Goal: Information Seeking & Learning: Learn about a topic

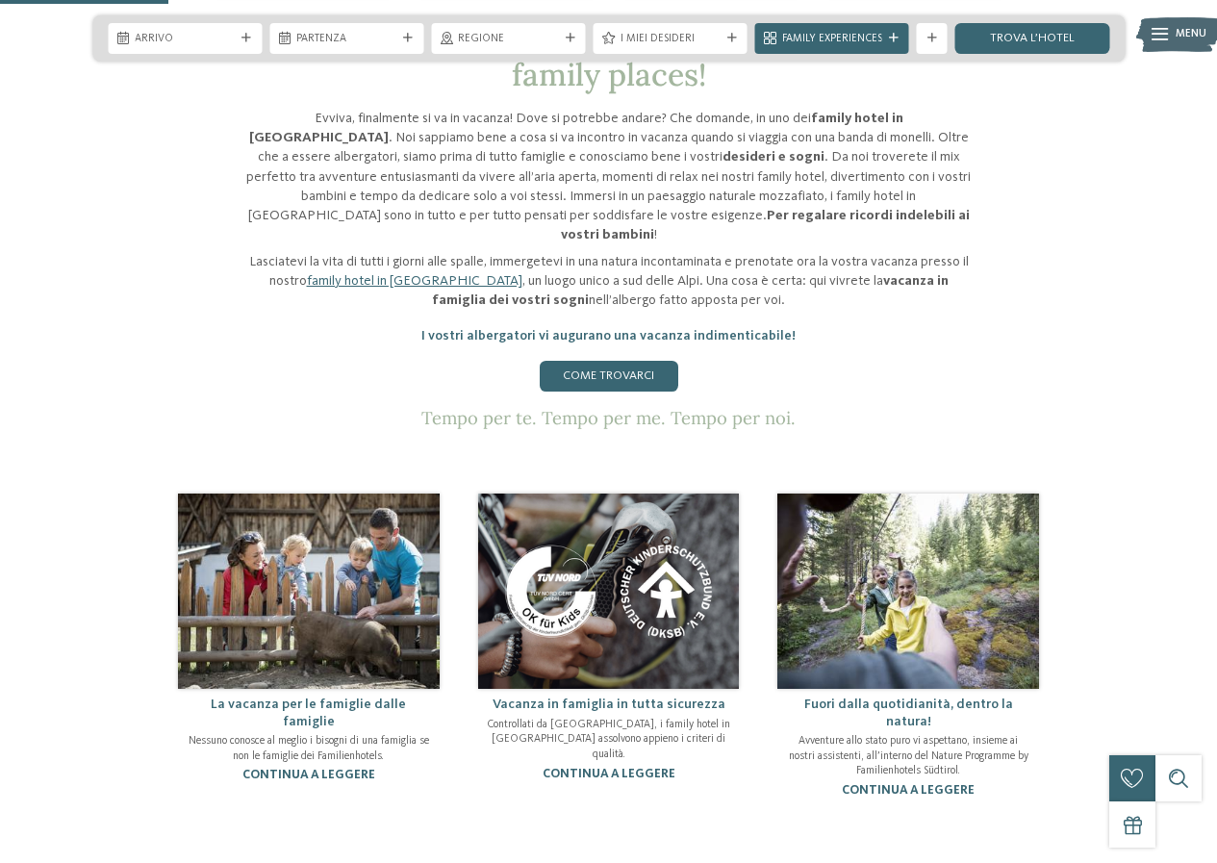
scroll to position [962, 0]
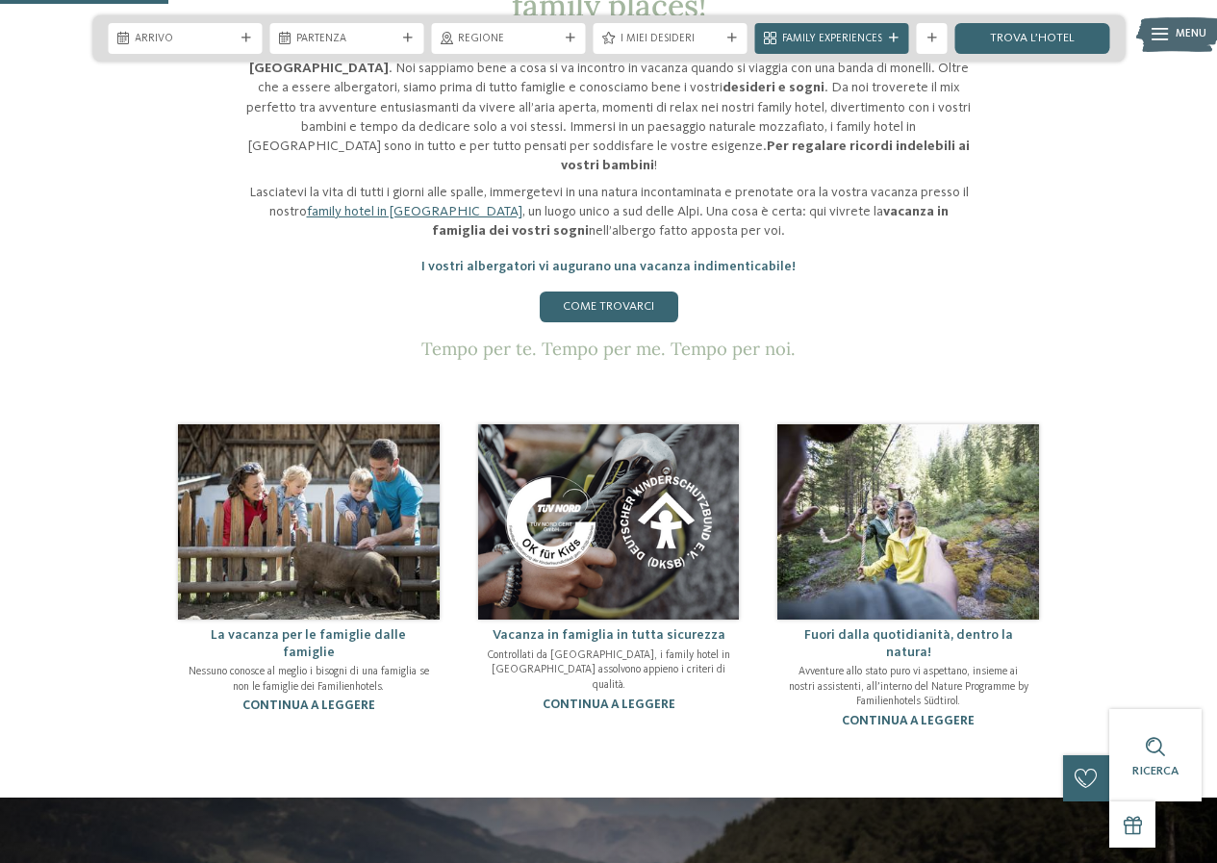
click at [325, 445] on img at bounding box center [309, 521] width 262 height 195
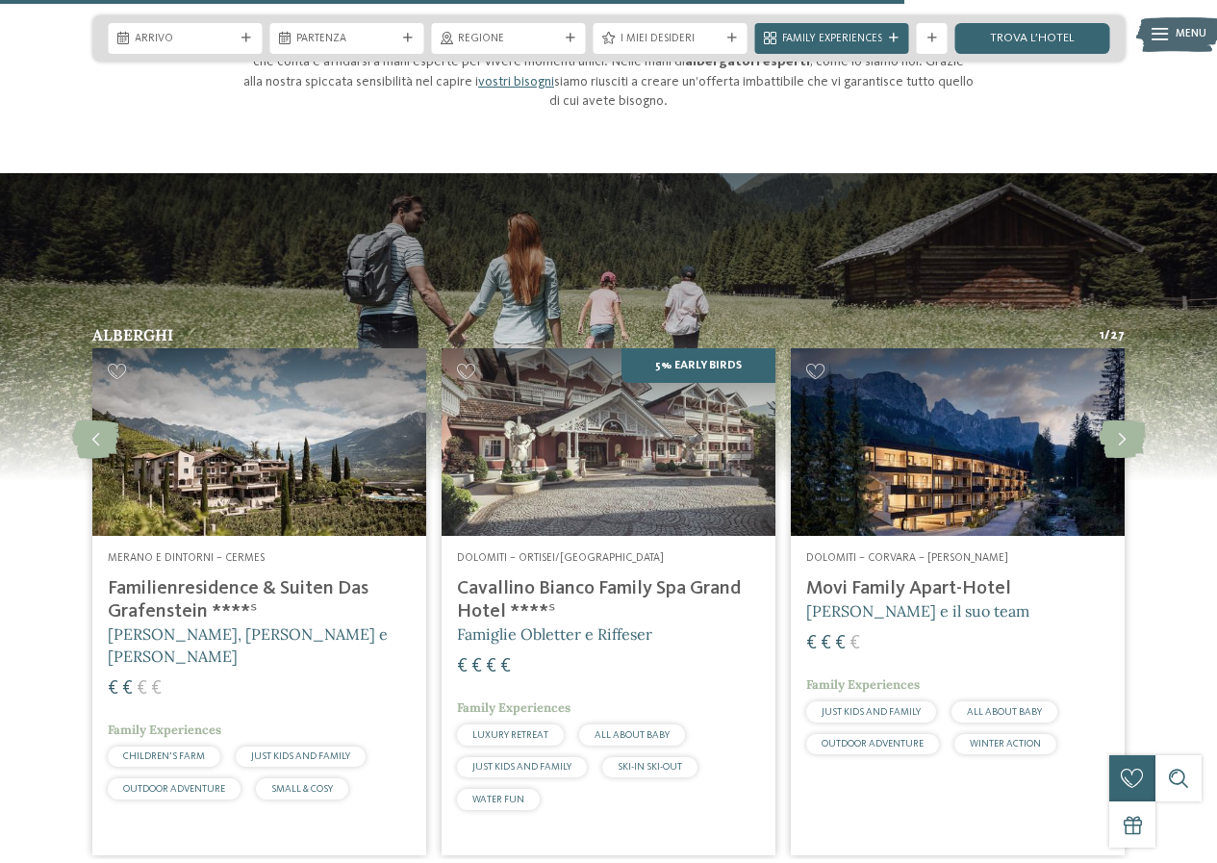
scroll to position [2020, 0]
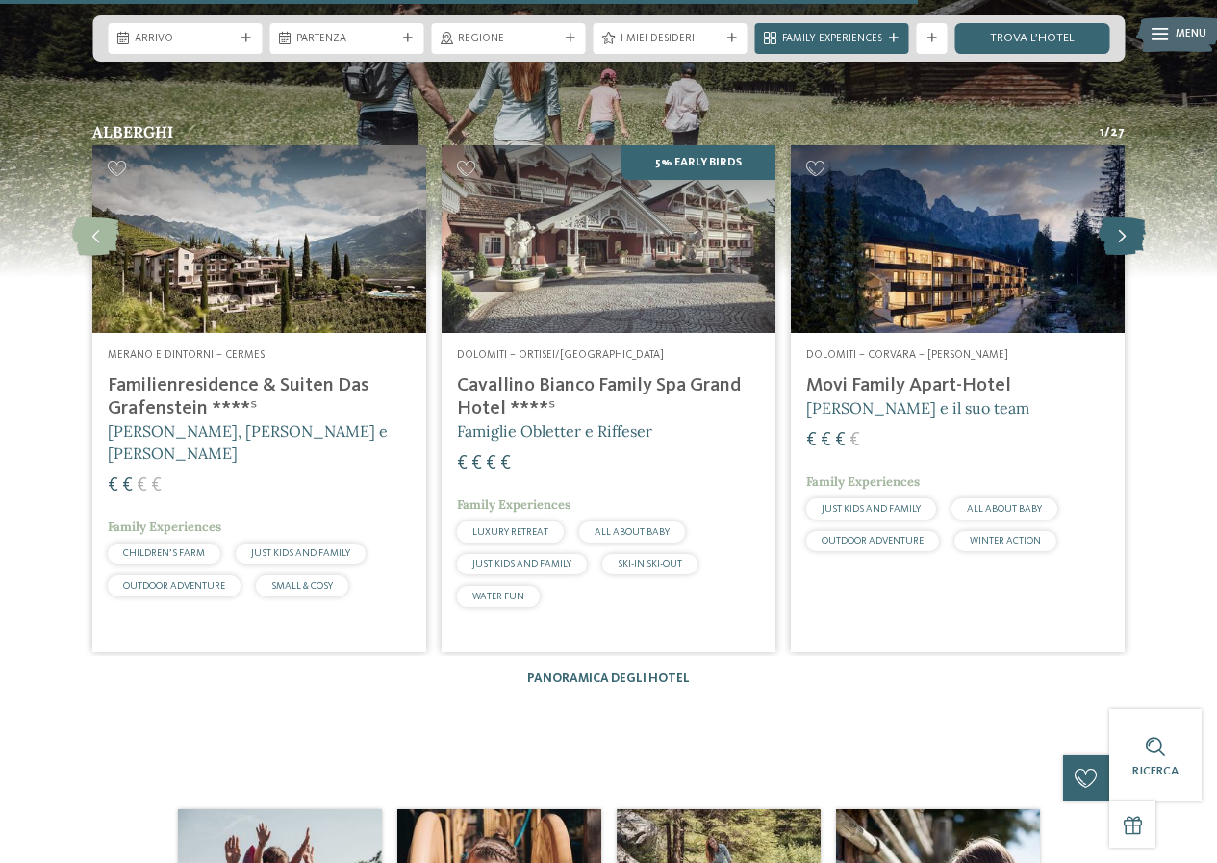
click at [1114, 224] on icon at bounding box center [1121, 236] width 47 height 38
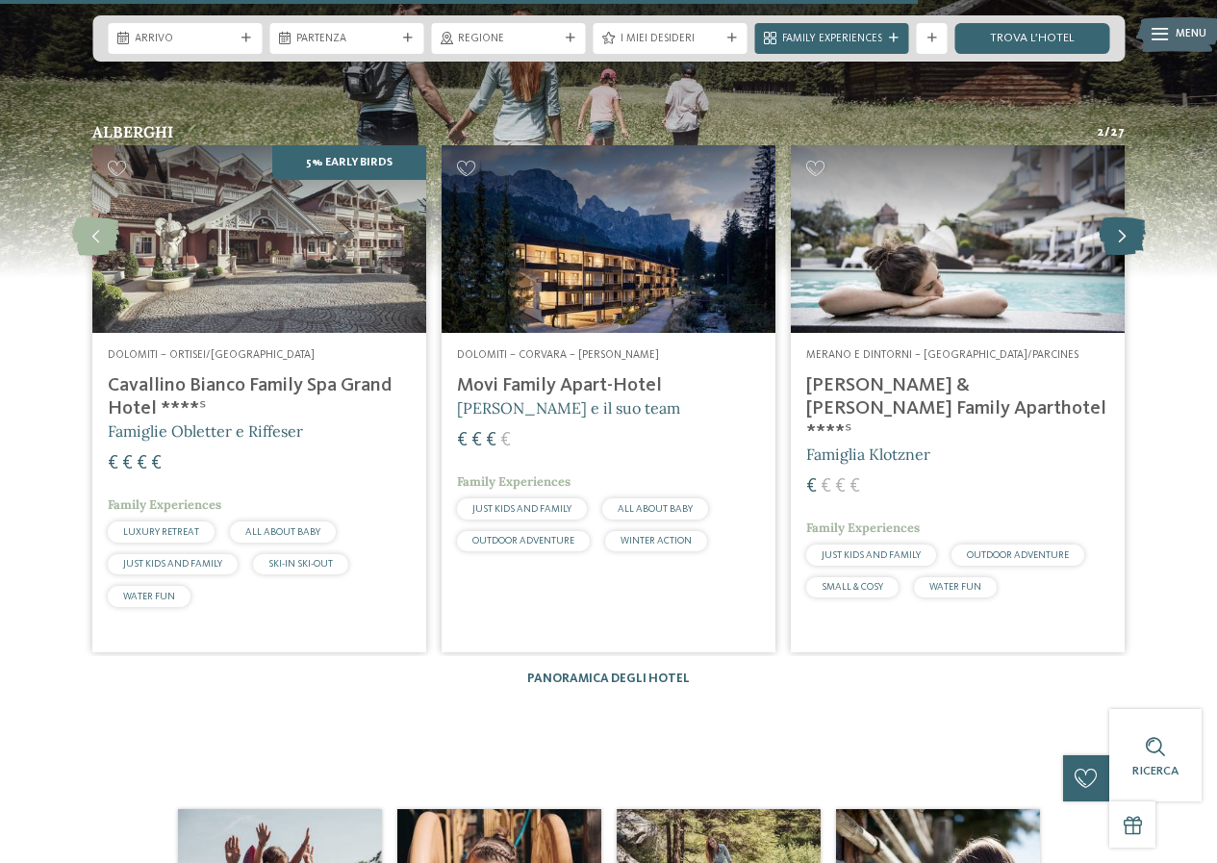
click at [1114, 224] on icon at bounding box center [1121, 236] width 47 height 38
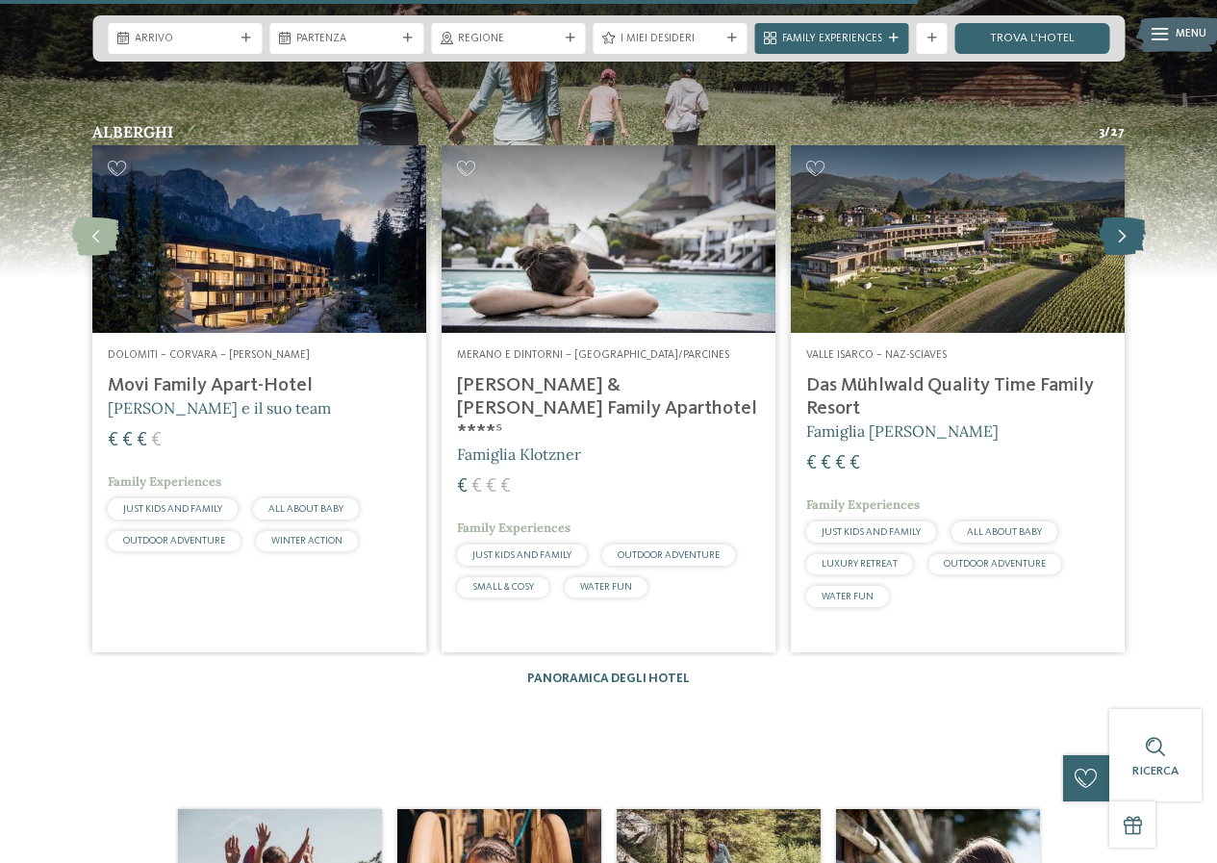
click at [1114, 224] on icon at bounding box center [1121, 236] width 47 height 38
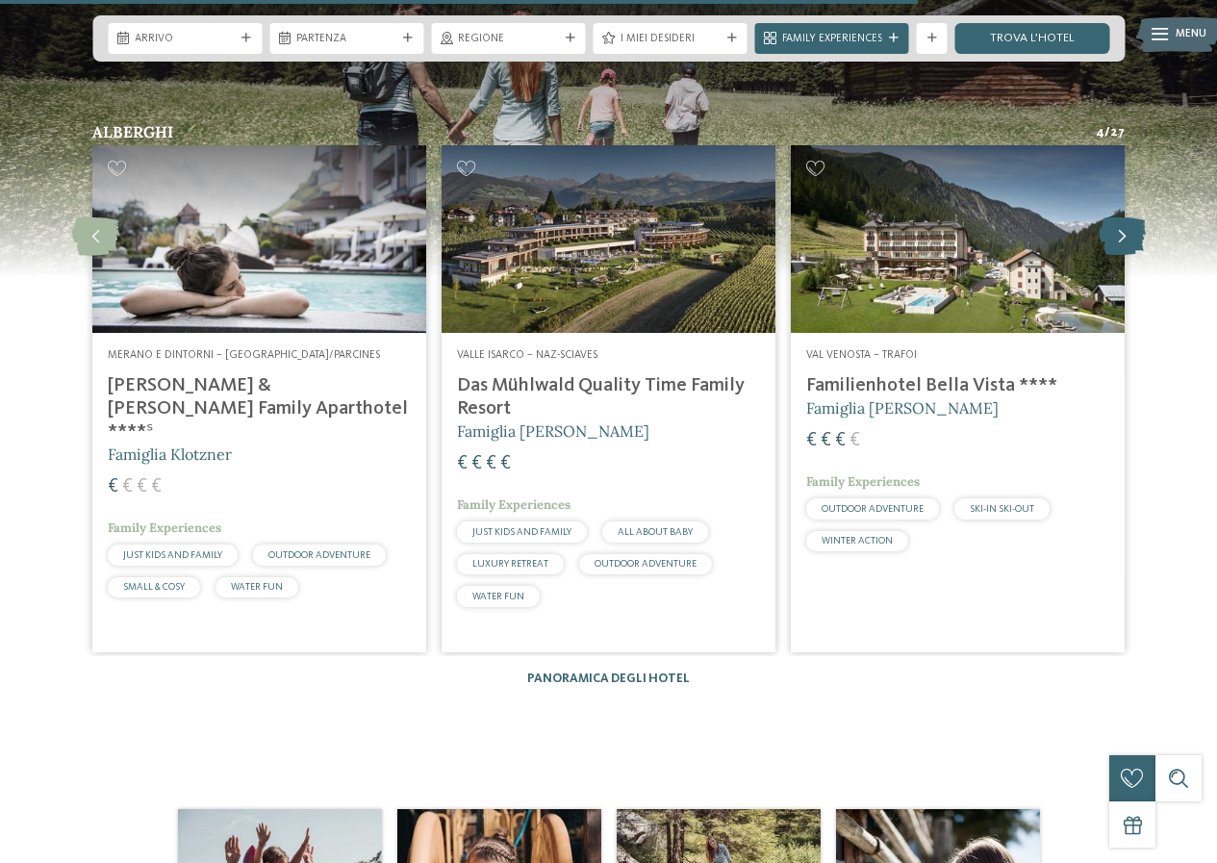
click at [1114, 224] on icon at bounding box center [1121, 236] width 47 height 38
